Goal: Answer question/provide support: Share knowledge or assist other users

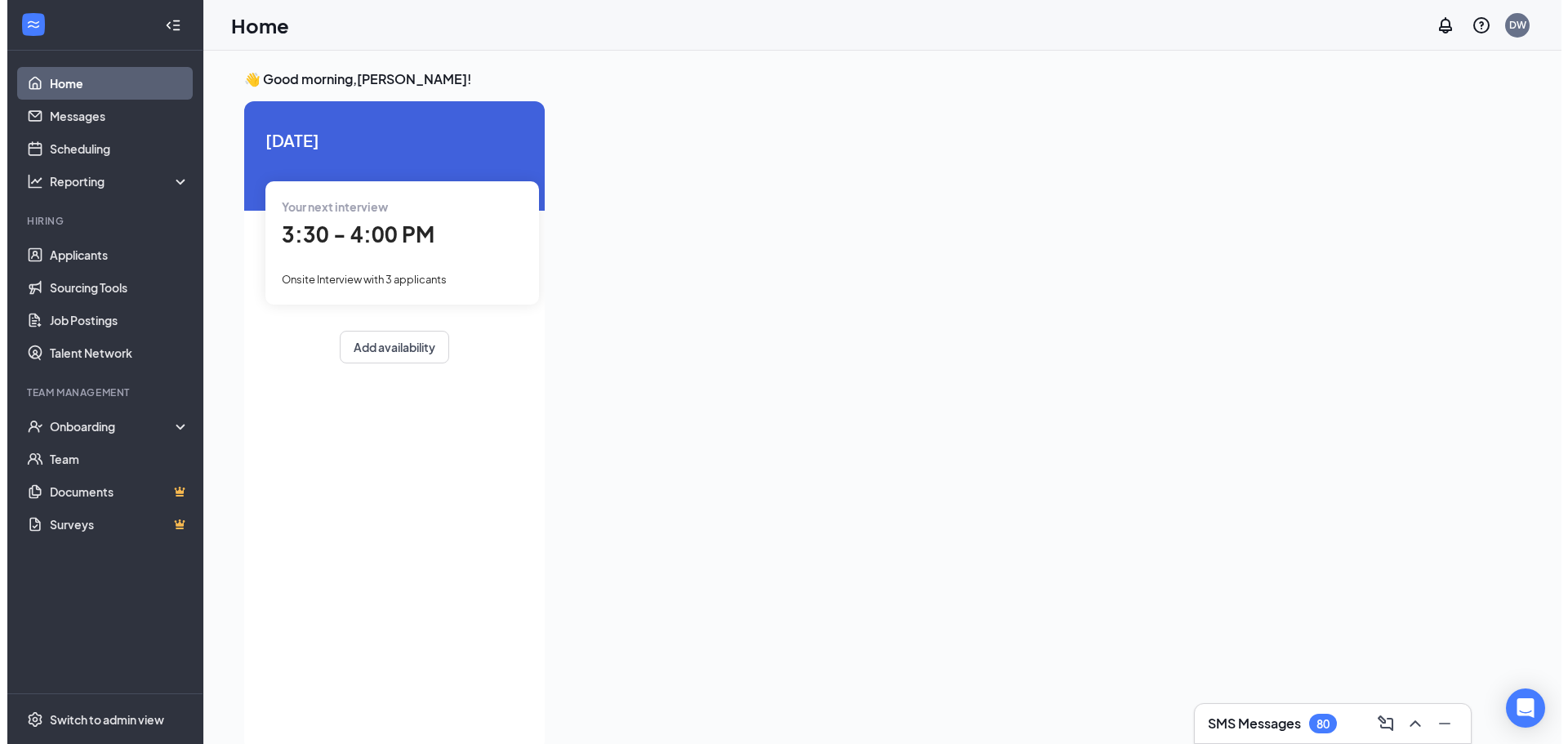
scroll to position [7, 0]
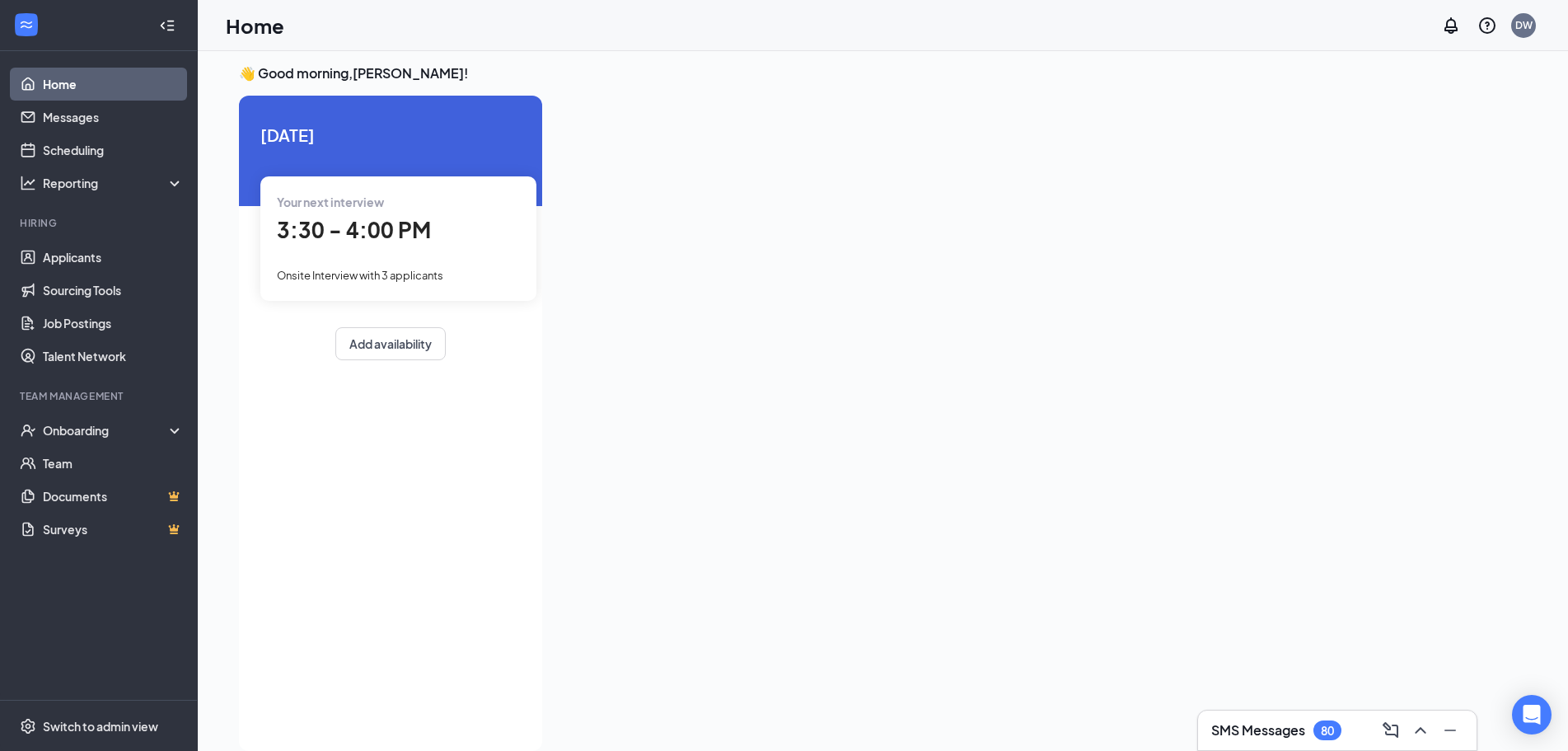
click at [380, 250] on div "Your next interview 3:30 - 4:00 PM Onsite Interview with 3 applicants" at bounding box center [398, 239] width 276 height 124
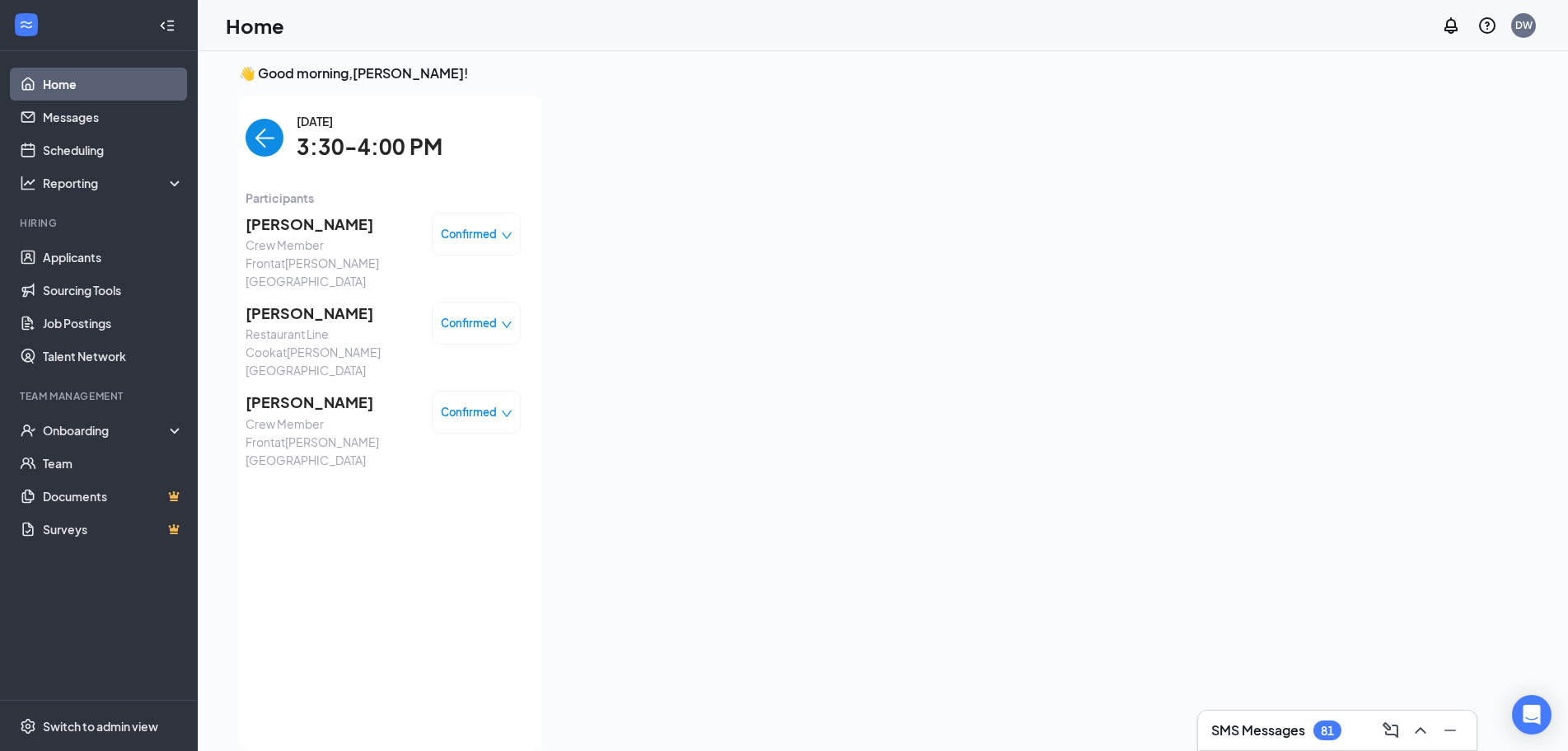
click at [307, 222] on span "[PERSON_NAME]" at bounding box center [332, 224] width 173 height 23
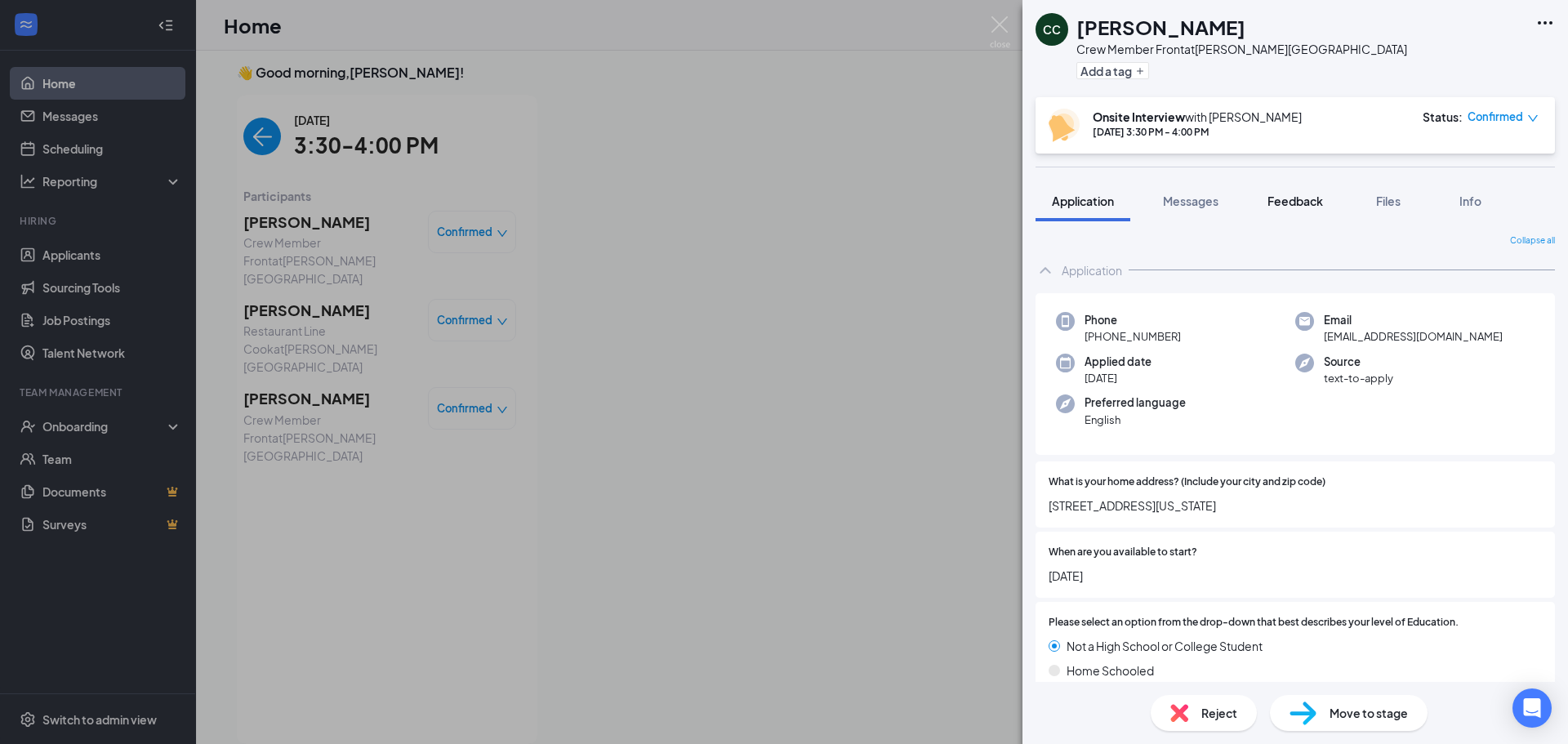
click at [1315, 199] on span "Feedback" at bounding box center [1294, 201] width 55 height 15
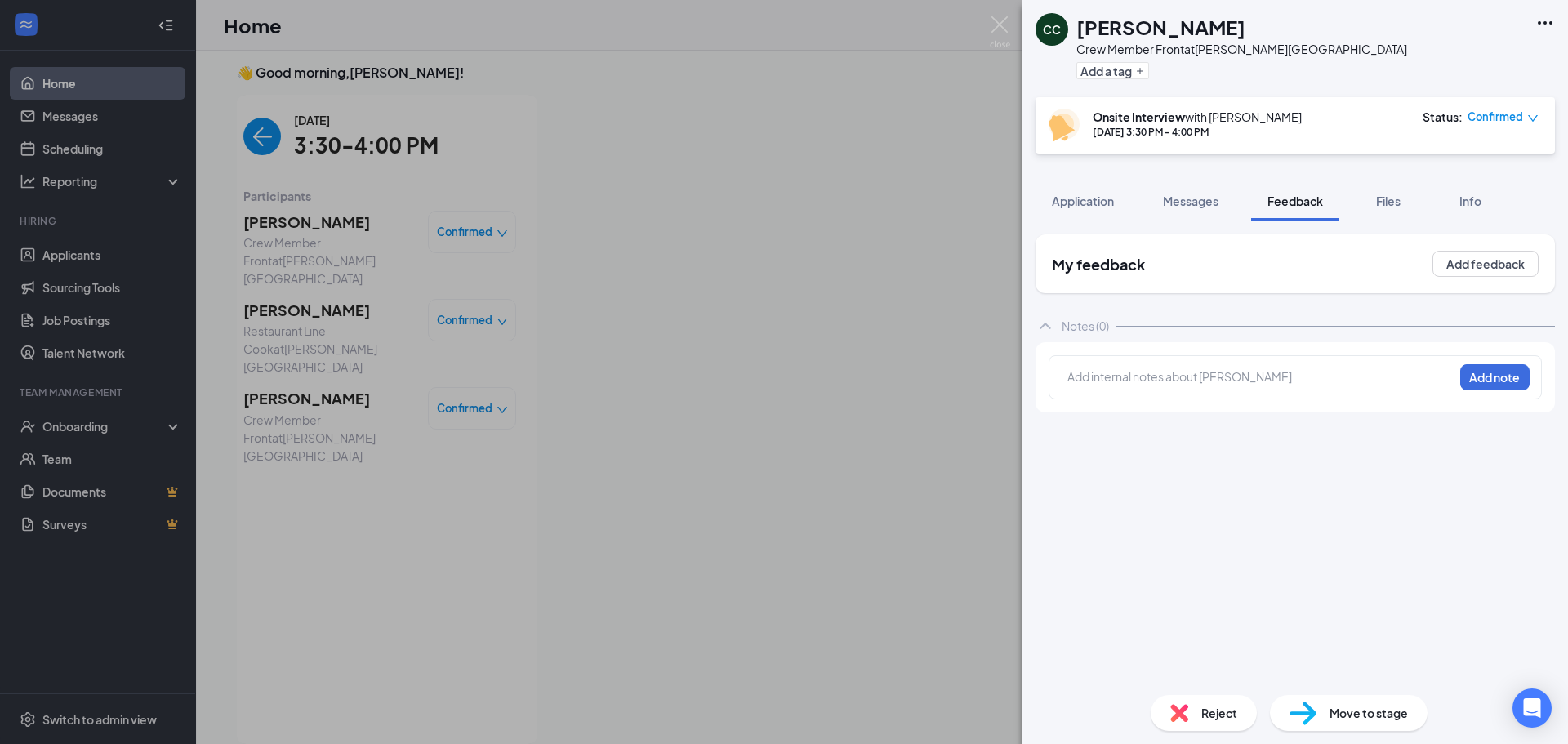
click at [1189, 379] on div at bounding box center [1260, 377] width 385 height 17
click at [1317, 381] on button "Add note" at bounding box center [1284, 376] width 66 height 26
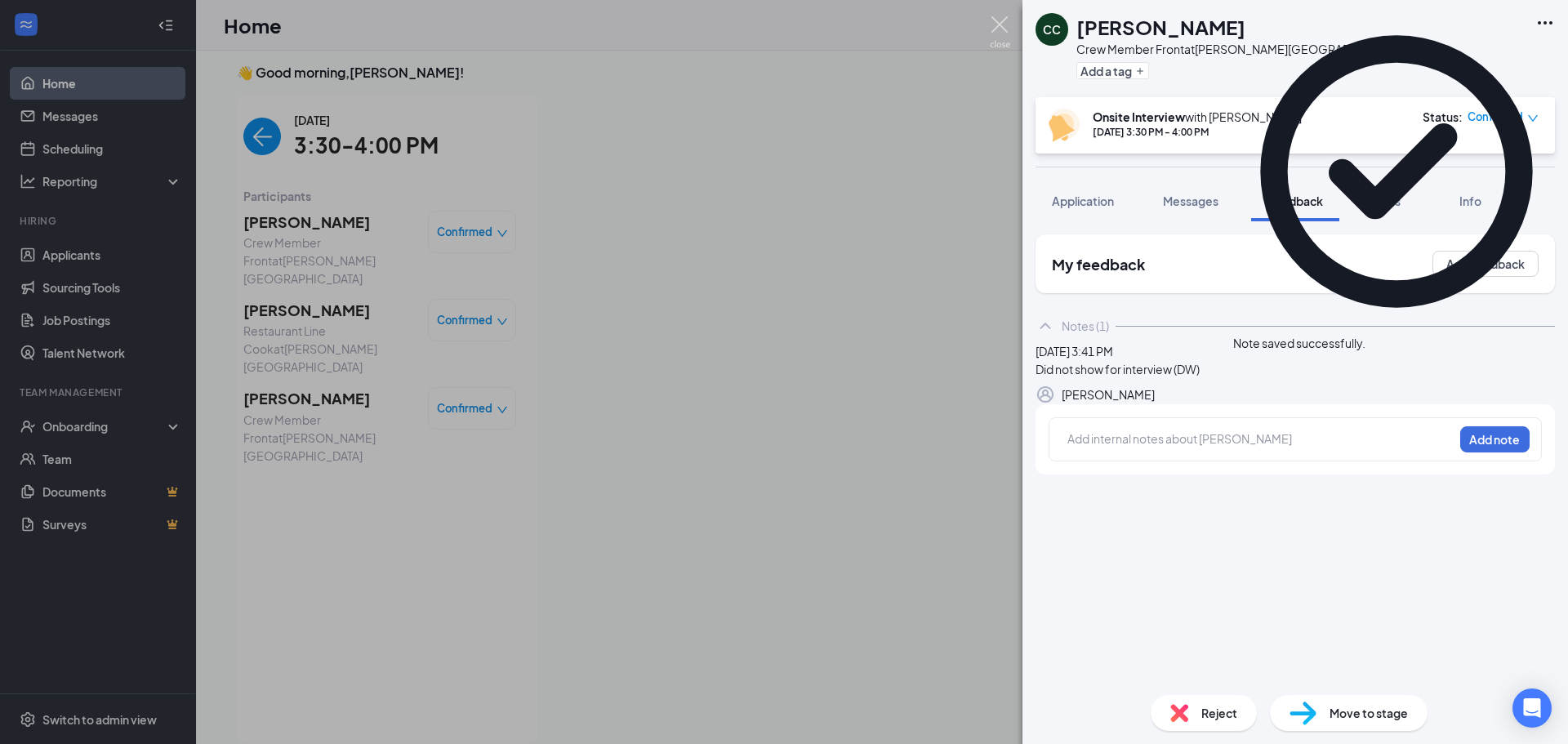
click at [1001, 24] on img at bounding box center [1000, 32] width 20 height 32
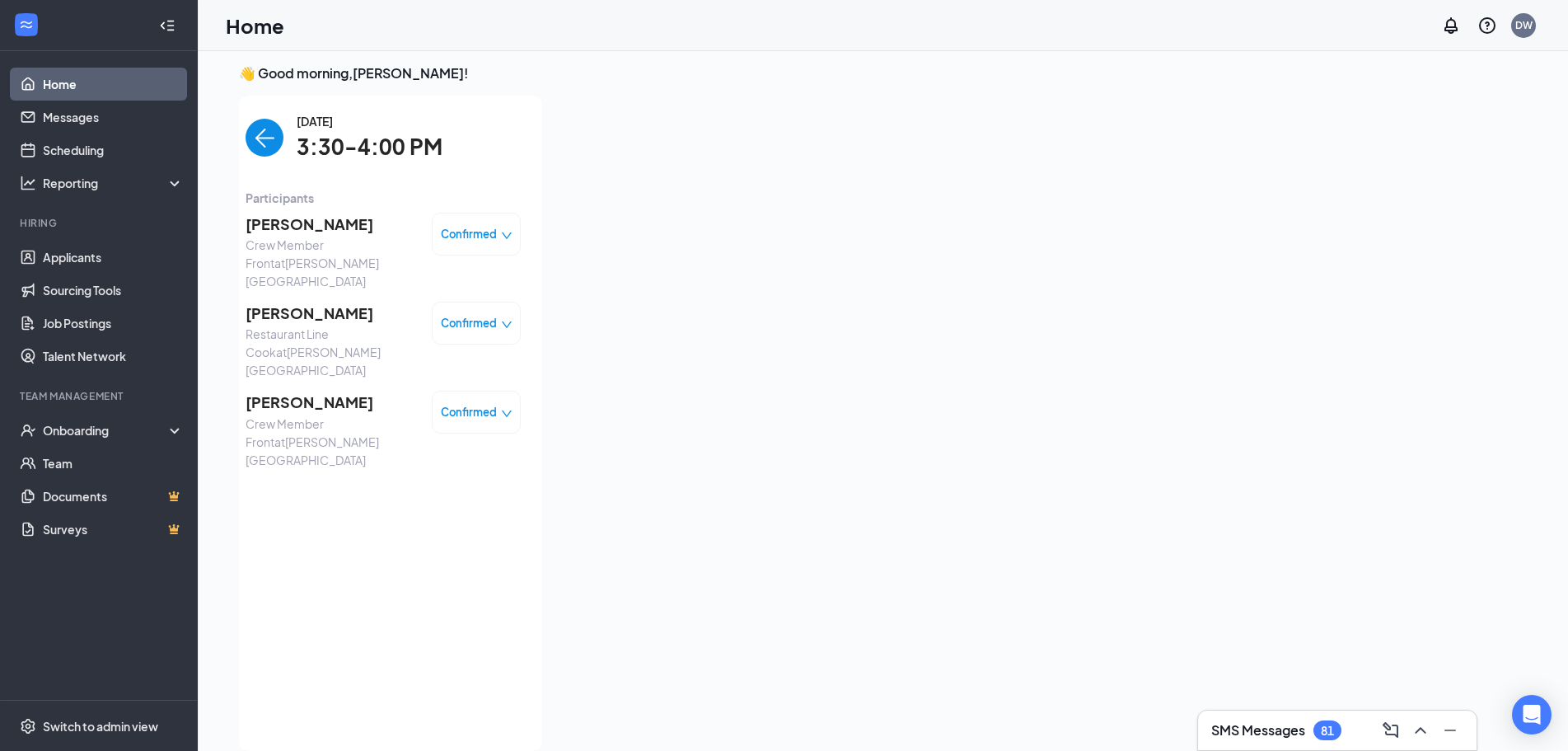
click at [302, 391] on span "[PERSON_NAME]" at bounding box center [332, 402] width 173 height 23
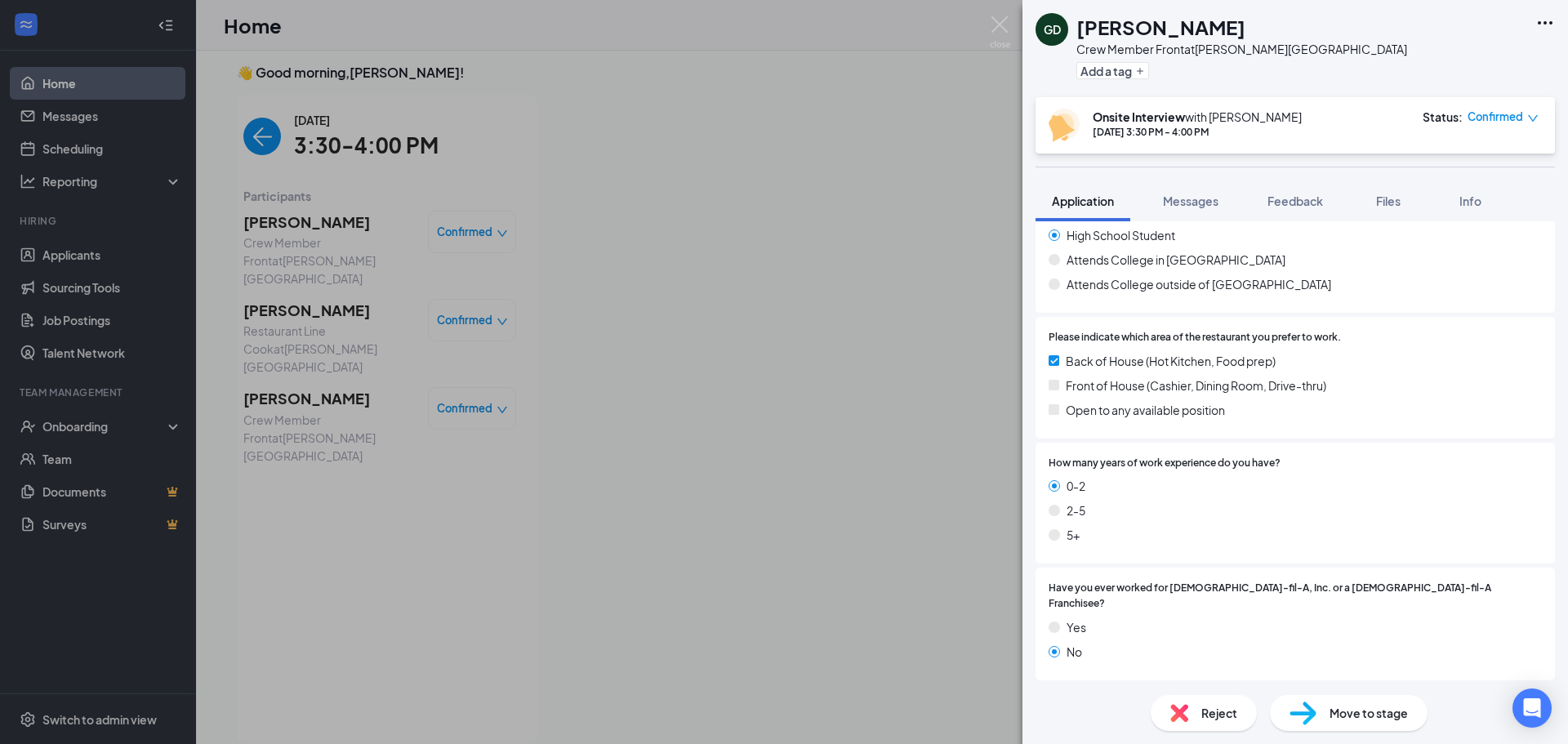
scroll to position [490, 0]
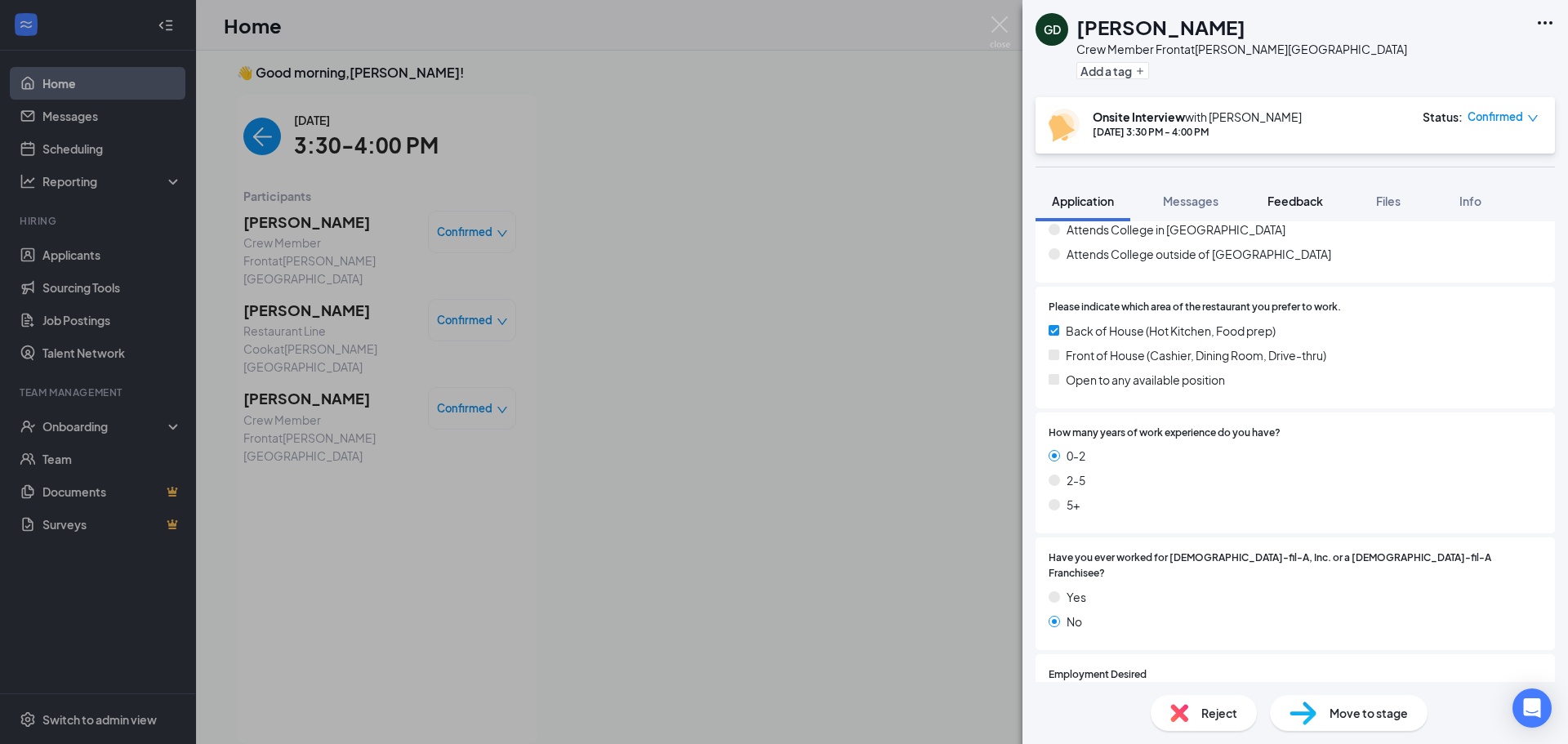
click at [1287, 205] on span "Feedback" at bounding box center [1294, 201] width 55 height 15
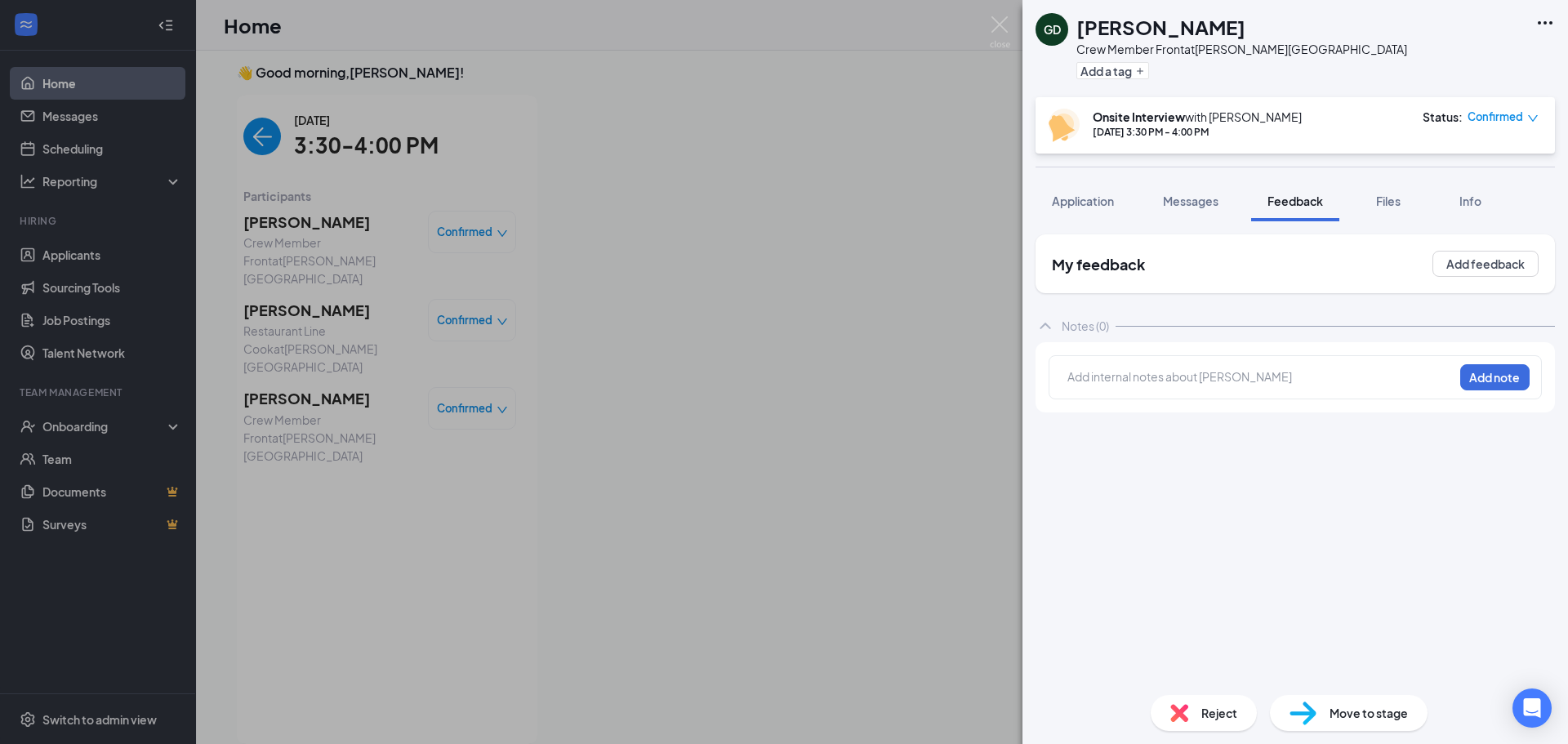
click at [1292, 375] on div at bounding box center [1260, 377] width 385 height 17
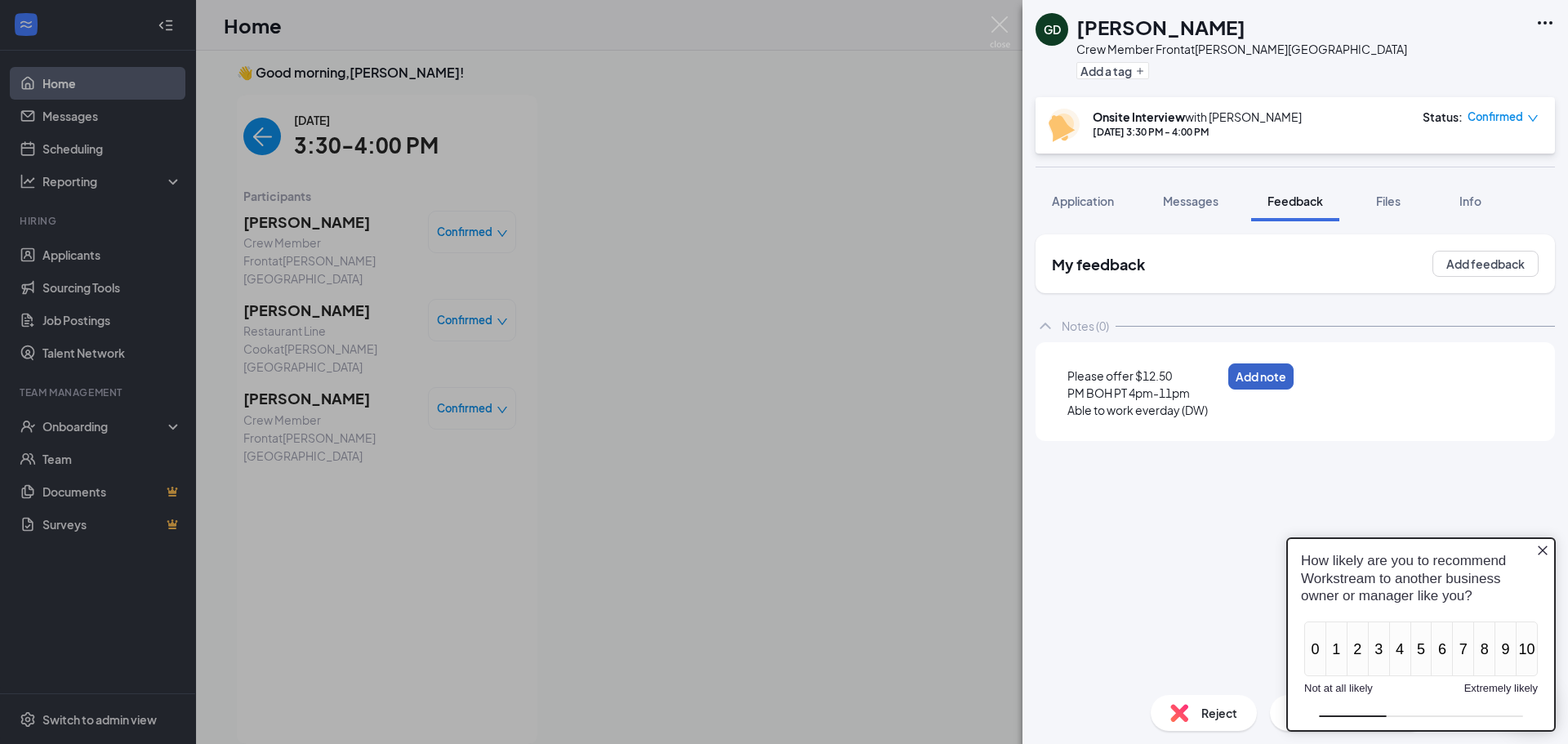
click at [1293, 371] on button "Add note" at bounding box center [1260, 376] width 66 height 26
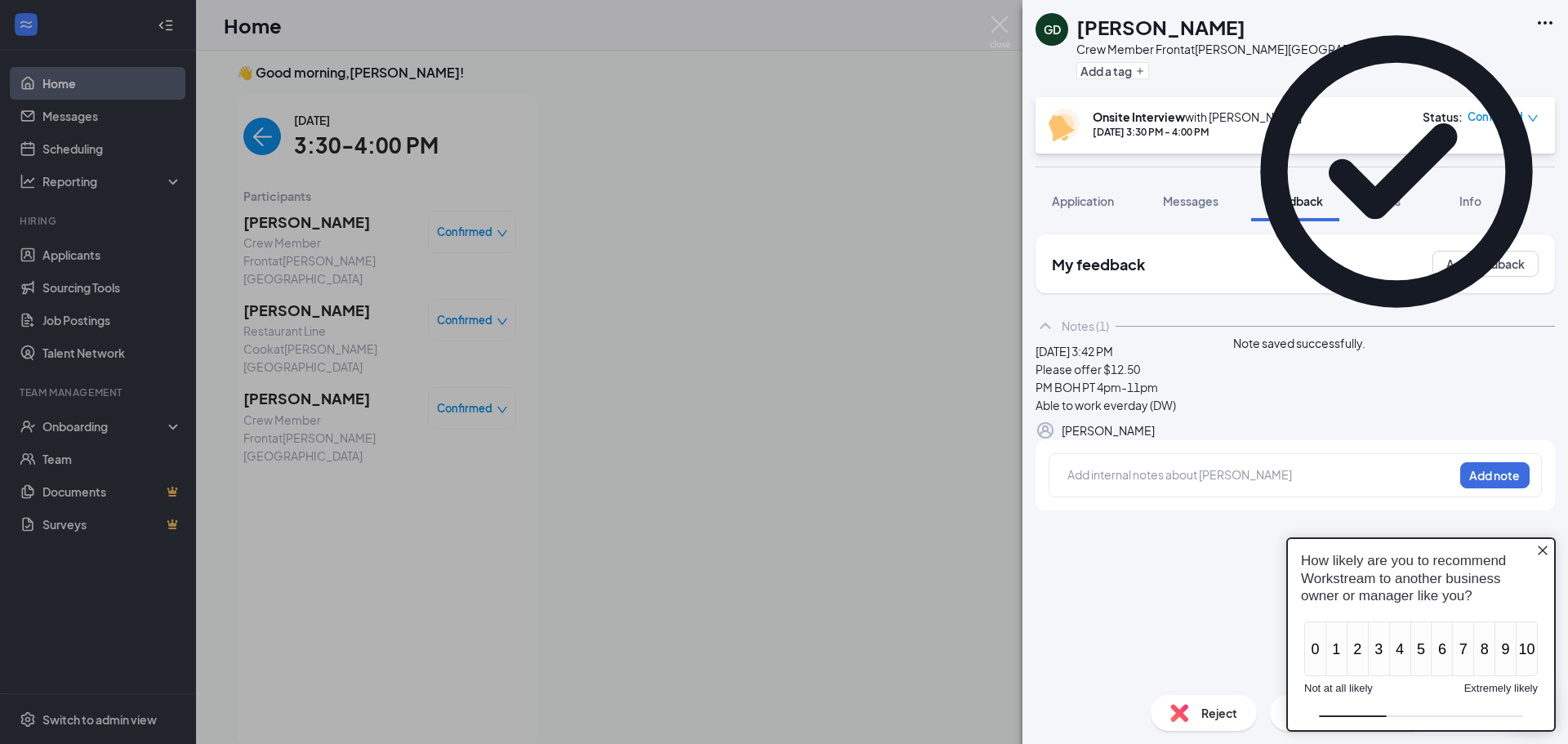
click at [1543, 548] on icon "Close button" at bounding box center [1542, 549] width 13 height 13
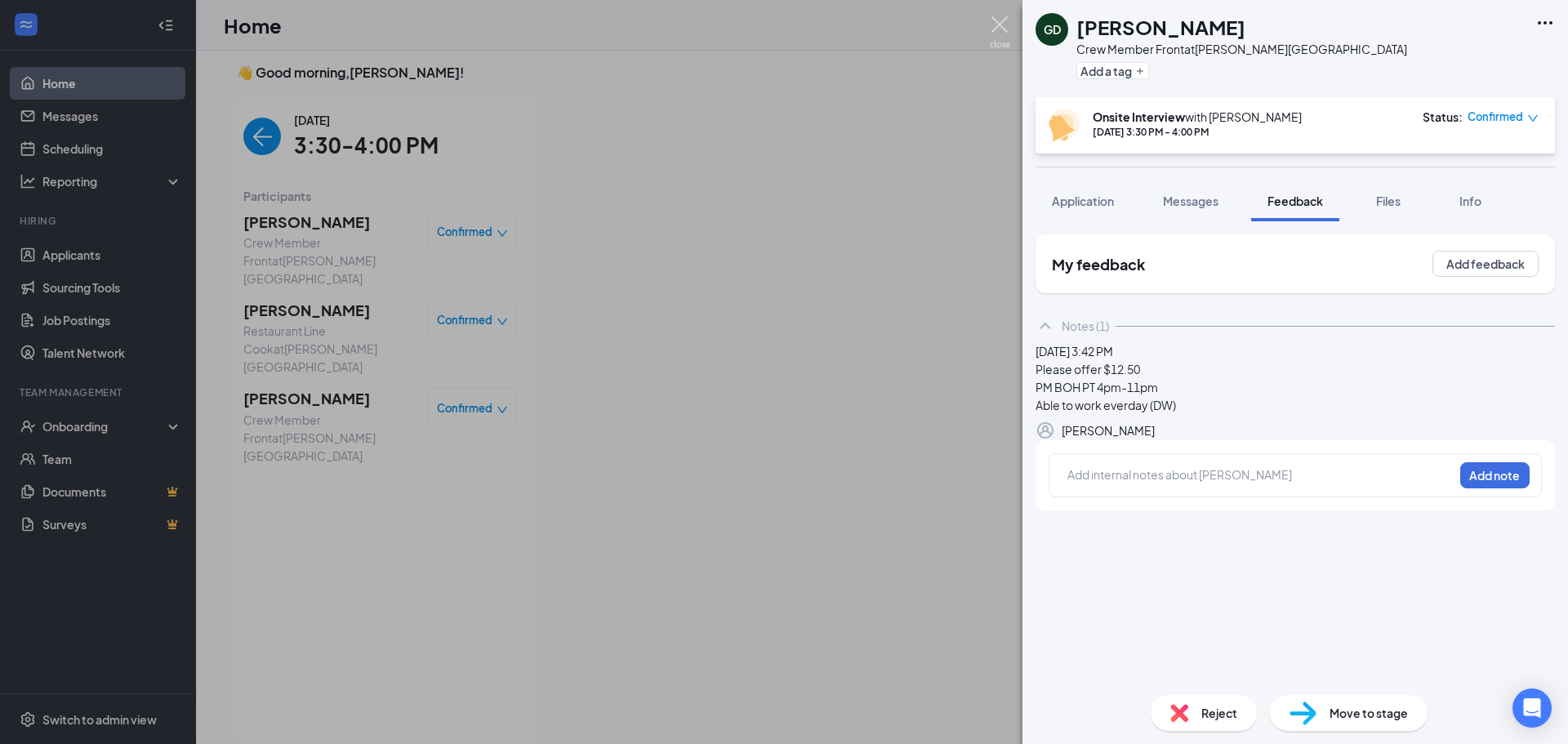
click at [1001, 26] on img at bounding box center [1000, 32] width 20 height 32
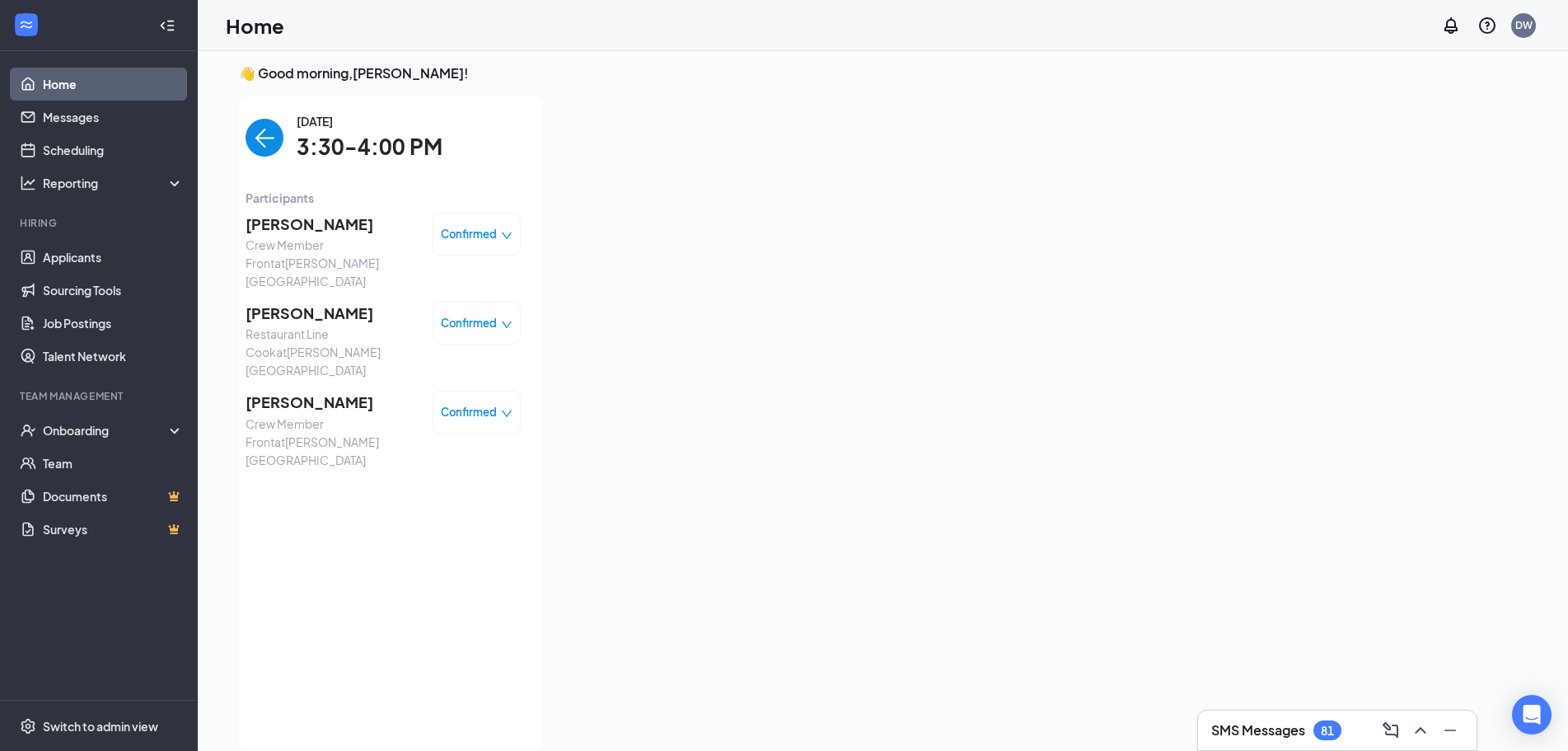
click at [304, 301] on span "[PERSON_NAME]" at bounding box center [332, 313] width 173 height 23
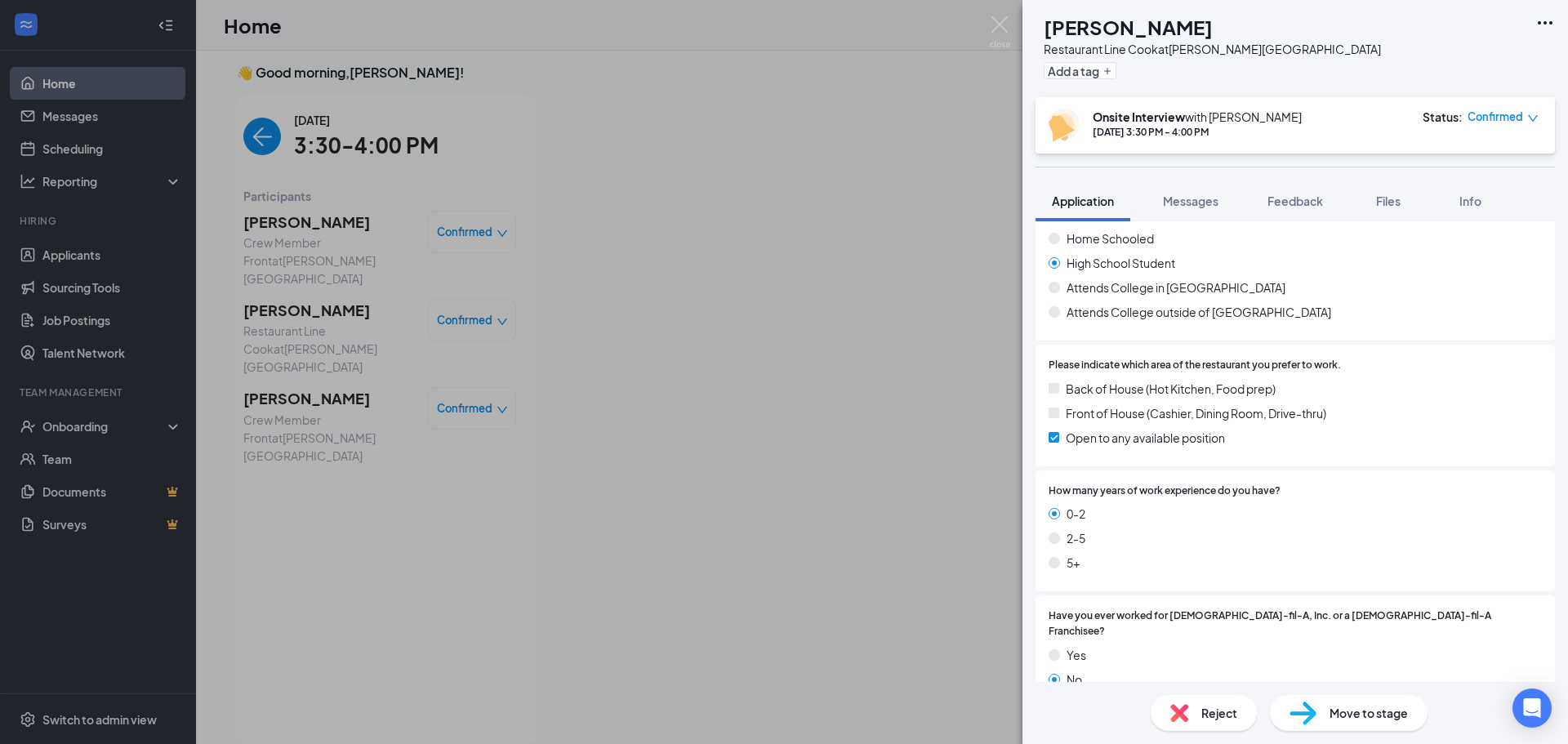
scroll to position [404, 0]
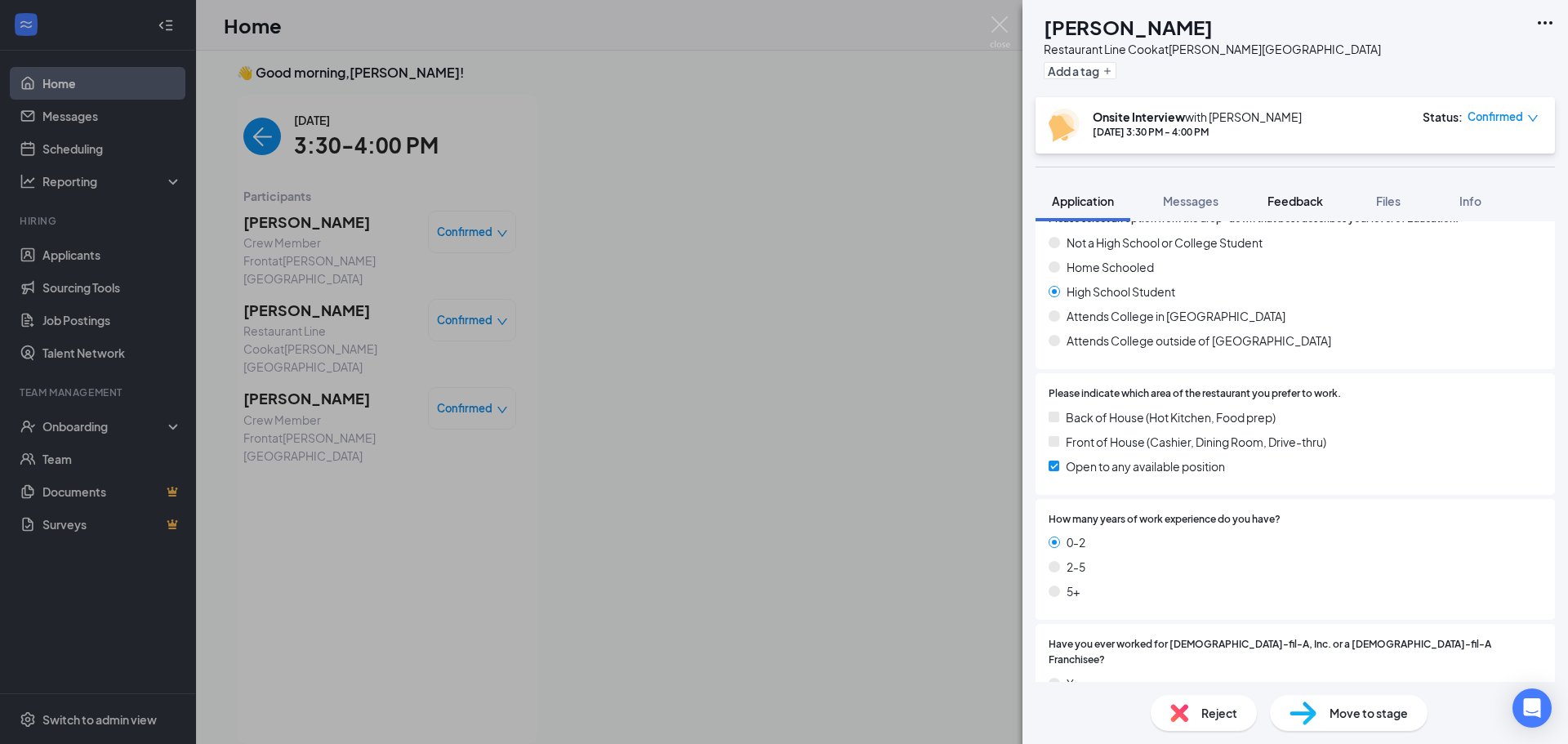
click at [1290, 202] on span "Feedback" at bounding box center [1294, 201] width 55 height 15
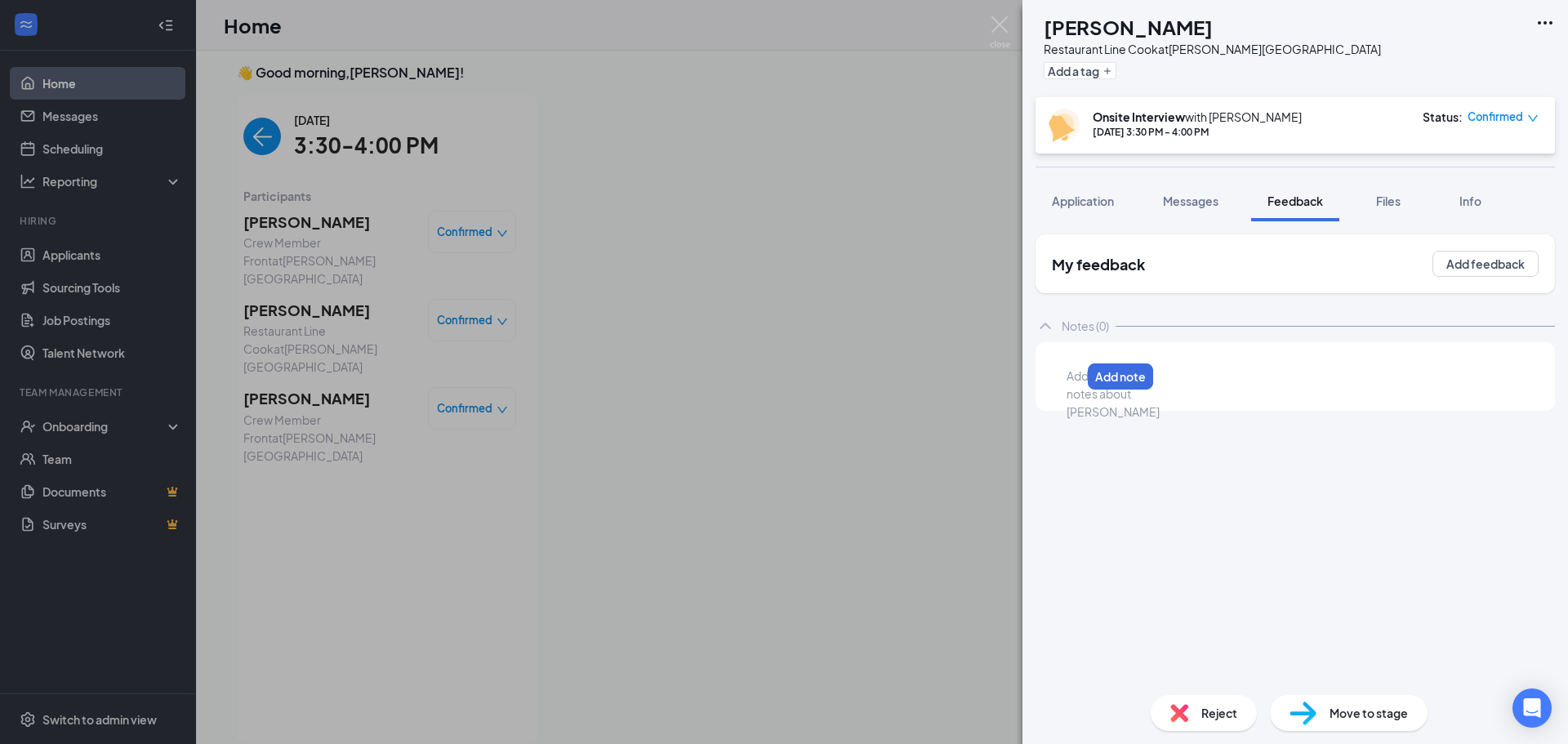
click at [1080, 381] on div at bounding box center [1073, 376] width 13 height 17
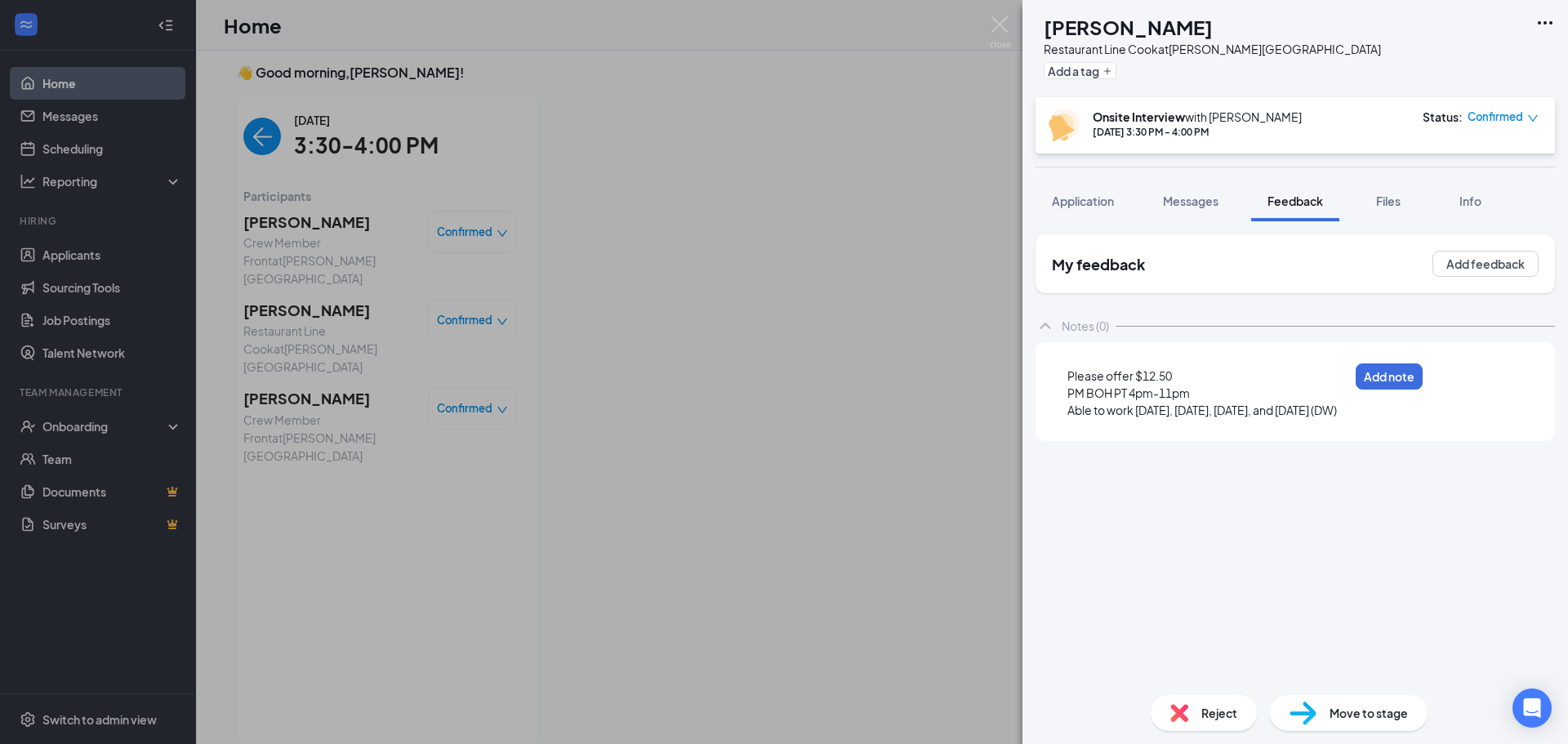
click at [1189, 410] on span "Able to work [DATE], [DATE], [DATE], and [DATE] (DW)" at bounding box center [1202, 410] width 270 height 15
click at [1422, 384] on button "Add note" at bounding box center [1389, 376] width 67 height 26
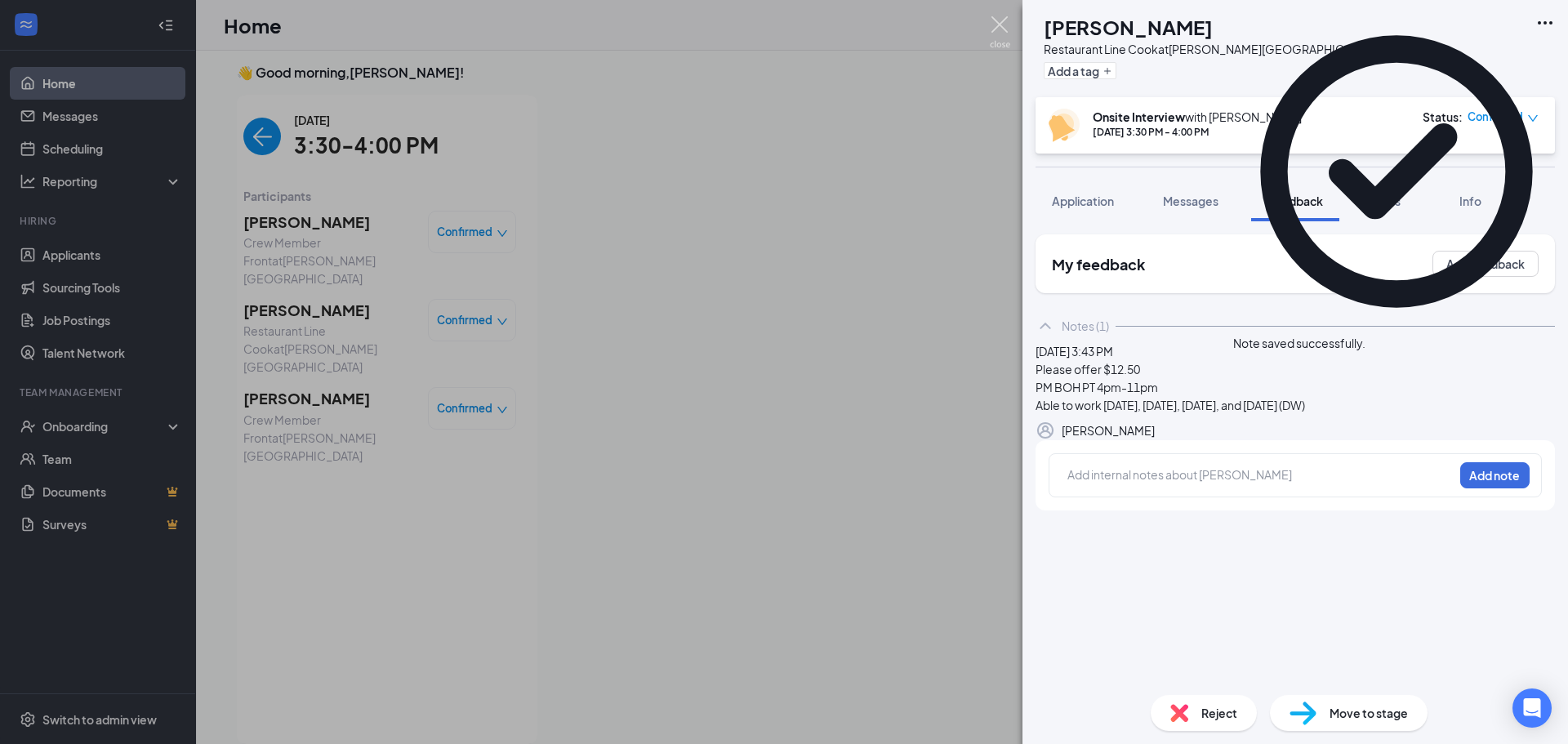
click at [999, 21] on img at bounding box center [1000, 32] width 20 height 32
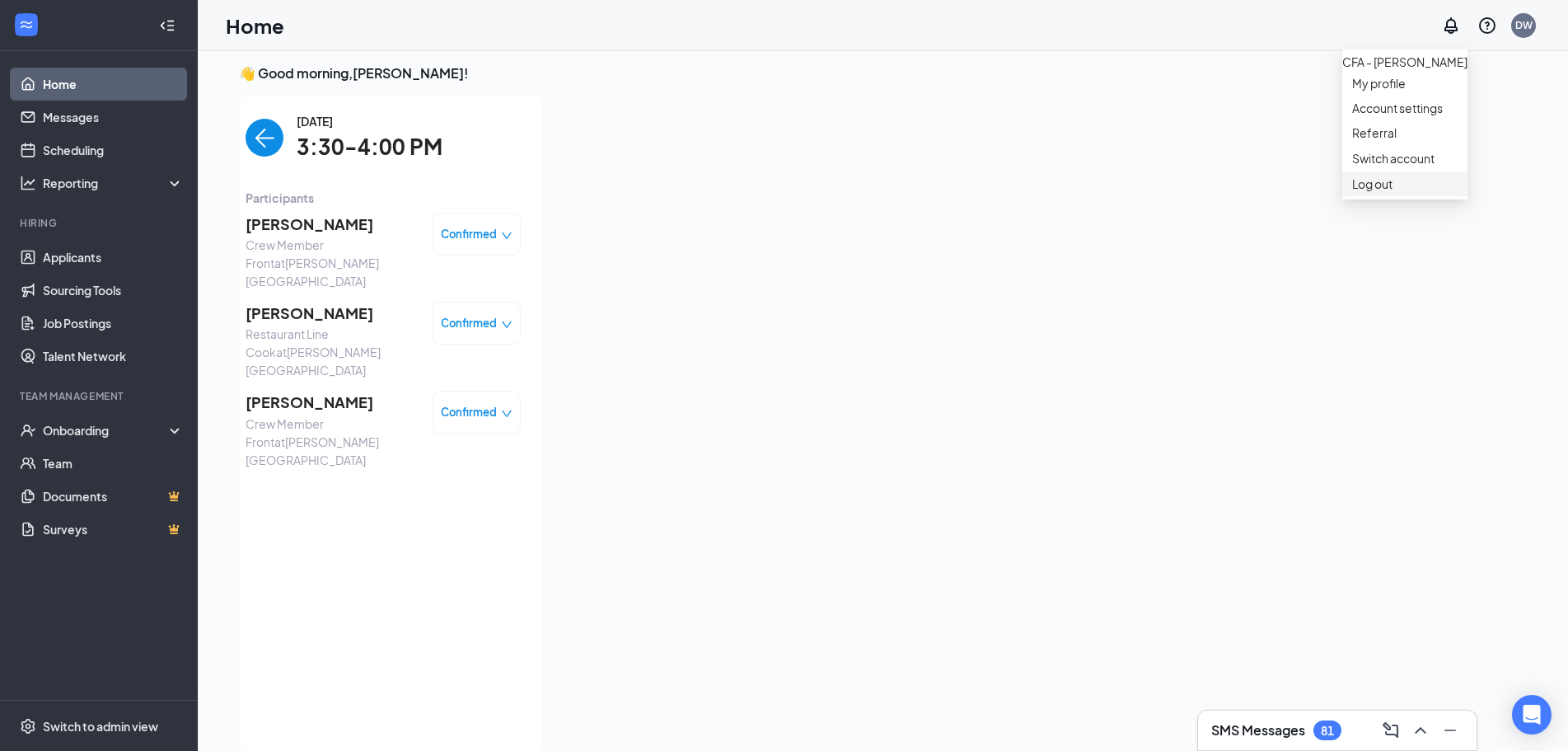
click at [1379, 192] on div "Log out" at bounding box center [1405, 183] width 106 height 16
